Goal: Task Accomplishment & Management: Use online tool/utility

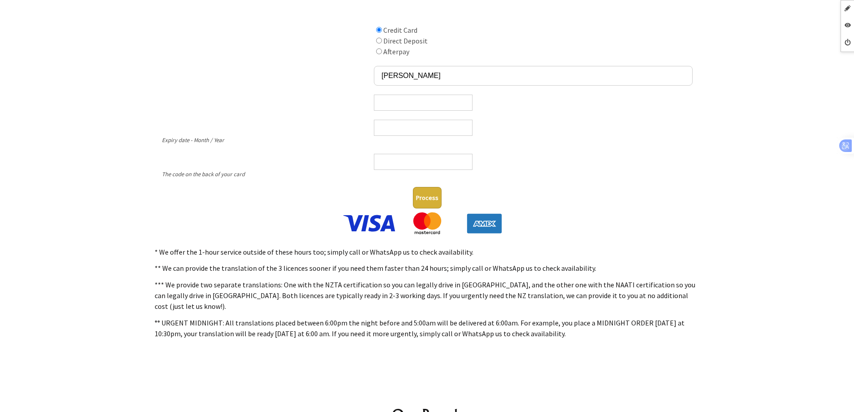
scroll to position [738, 0]
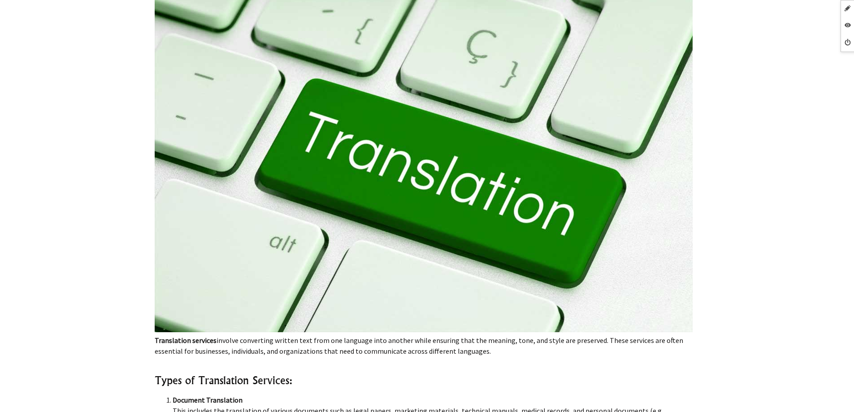
scroll to position [90, 0]
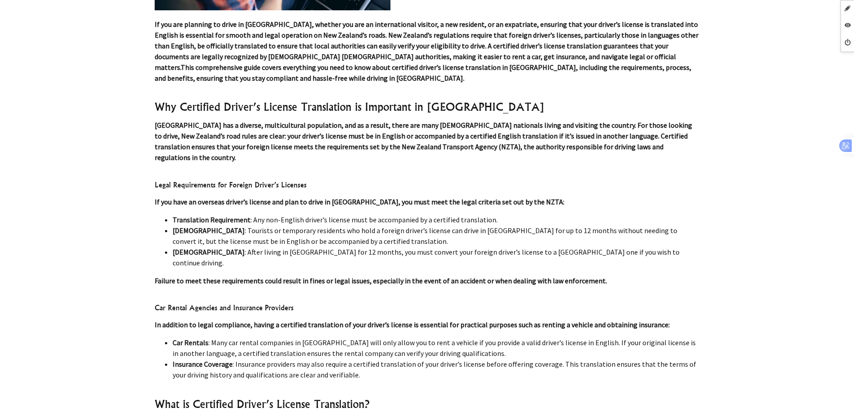
scroll to position [4212, 0]
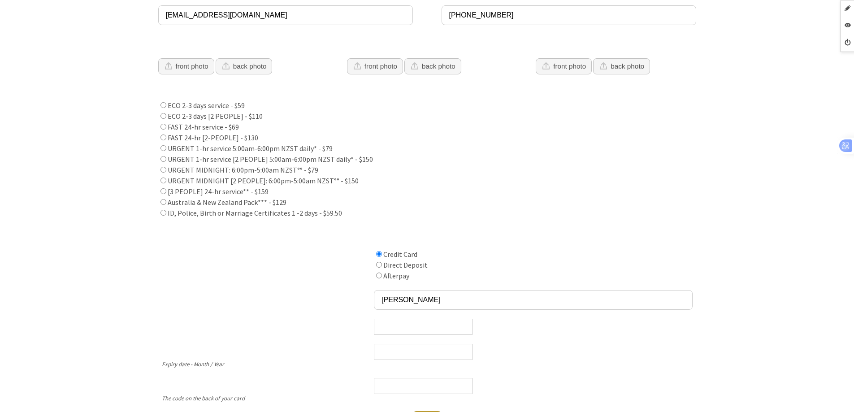
scroll to position [448, 0]
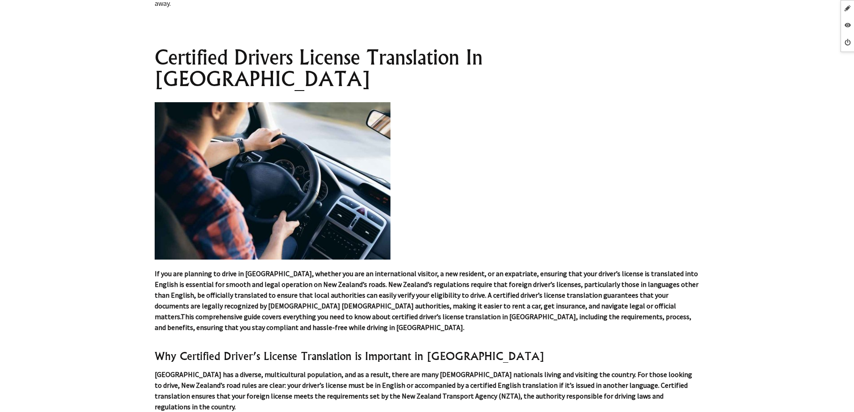
scroll to position [3898, 0]
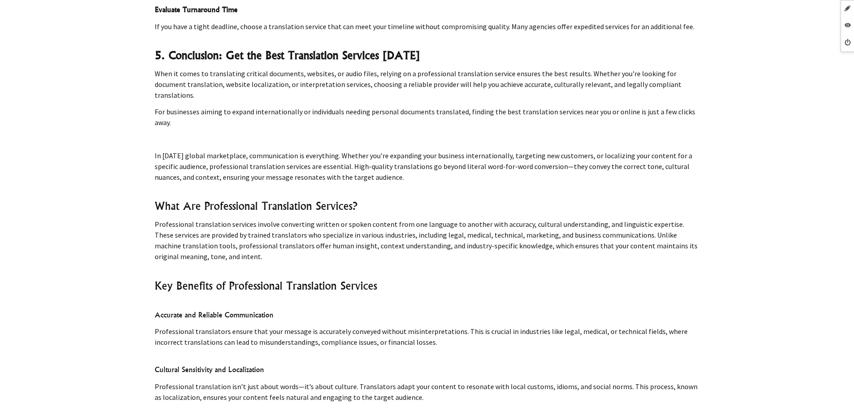
scroll to position [3578, 0]
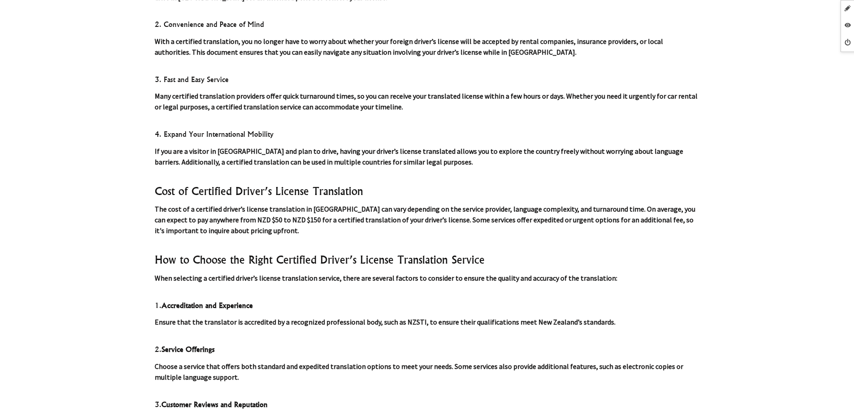
scroll to position [5332, 0]
